Goal: Task Accomplishment & Management: Use online tool/utility

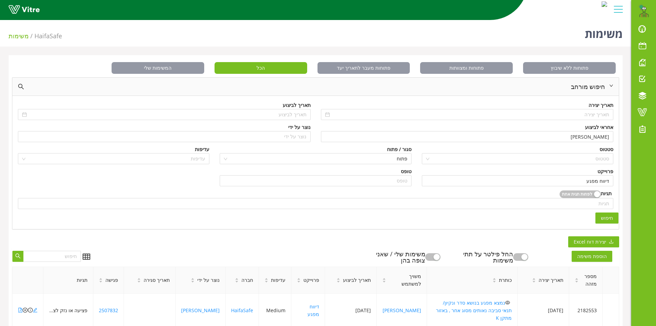
scroll to position [172, 0]
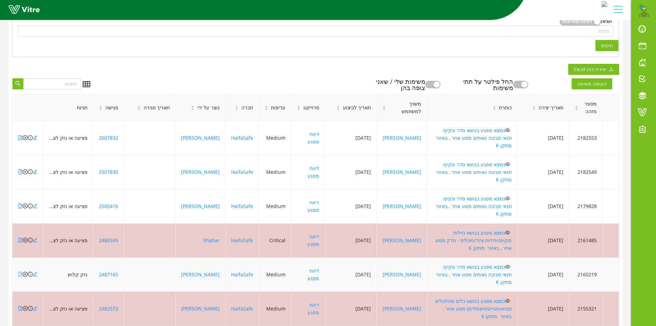
click at [21, 271] on icon "file-pdf" at bounding box center [21, 273] width 4 height 5
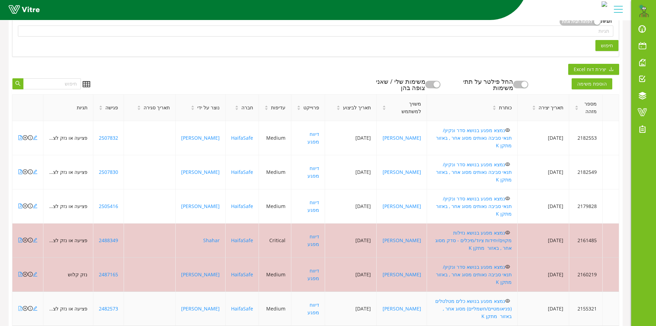
click at [19, 306] on icon "file-pdf" at bounding box center [20, 308] width 5 height 5
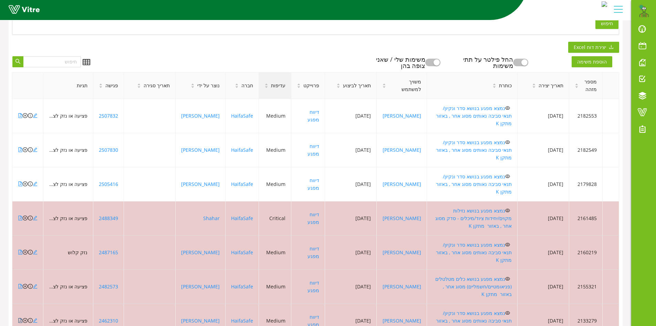
scroll to position [241, 0]
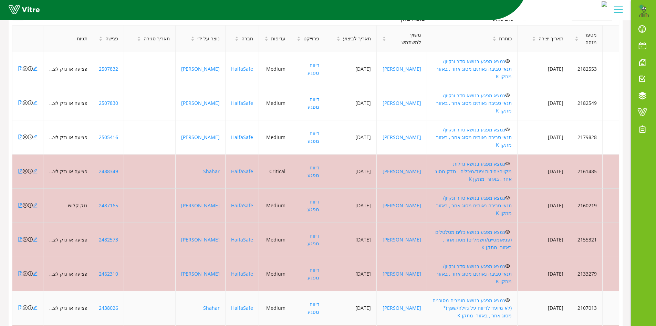
click at [19, 305] on icon "file-pdf" at bounding box center [20, 307] width 5 height 5
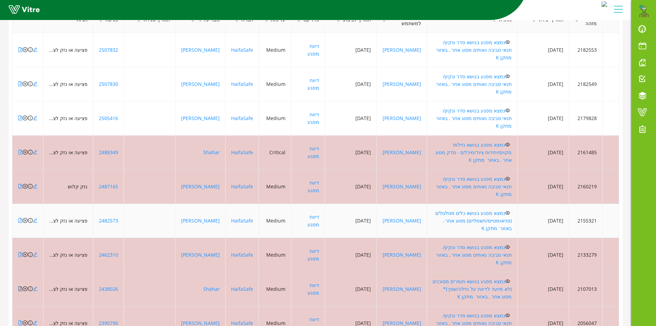
scroll to position [270, 0]
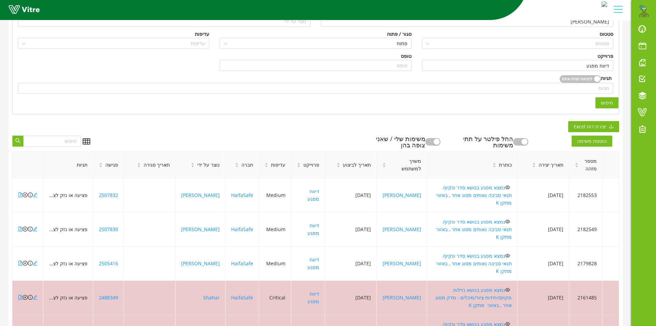
scroll to position [167, 0]
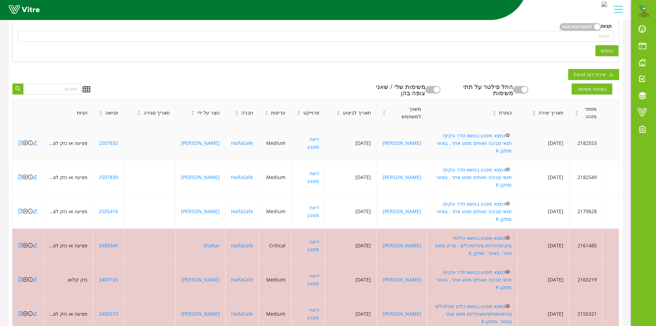
click at [20, 140] on icon "file-pdf" at bounding box center [20, 142] width 5 height 5
click at [20, 174] on icon "file-pdf" at bounding box center [20, 176] width 5 height 5
click at [19, 208] on icon "file-pdf" at bounding box center [20, 210] width 5 height 5
click at [25, 208] on icon "close-circle" at bounding box center [25, 210] width 5 height 5
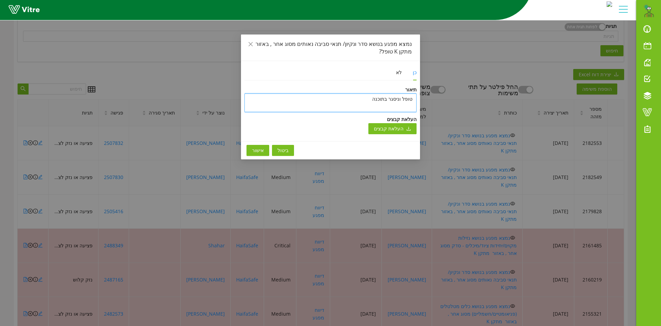
click at [365, 99] on textarea "טופל וניסגר בתוכנה" at bounding box center [331, 102] width 172 height 19
paste textarea "טופל וניסגר בתוכנה"
type textarea "טופל וניסגר בתוכנה"
click at [253, 149] on span "אישור" at bounding box center [258, 150] width 12 height 8
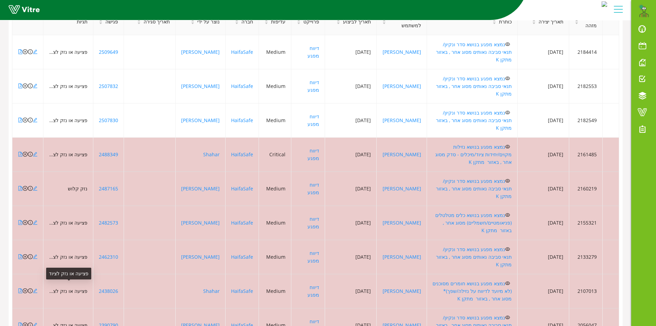
scroll to position [270, 0]
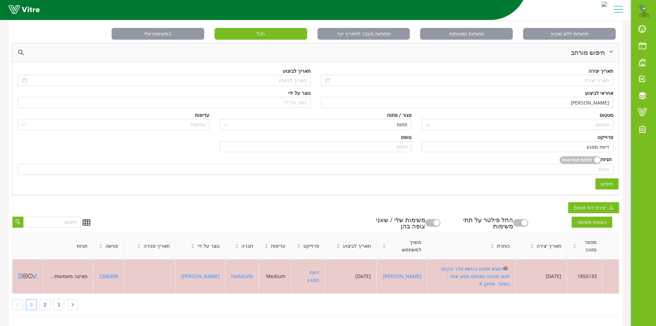
scroll to position [32, 0]
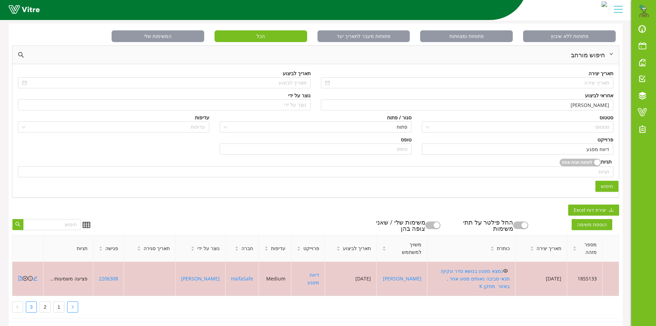
click at [73, 305] on icon "right" at bounding box center [73, 306] width 2 height 3
